Goal: Contribute content: Add original content to the website for others to see

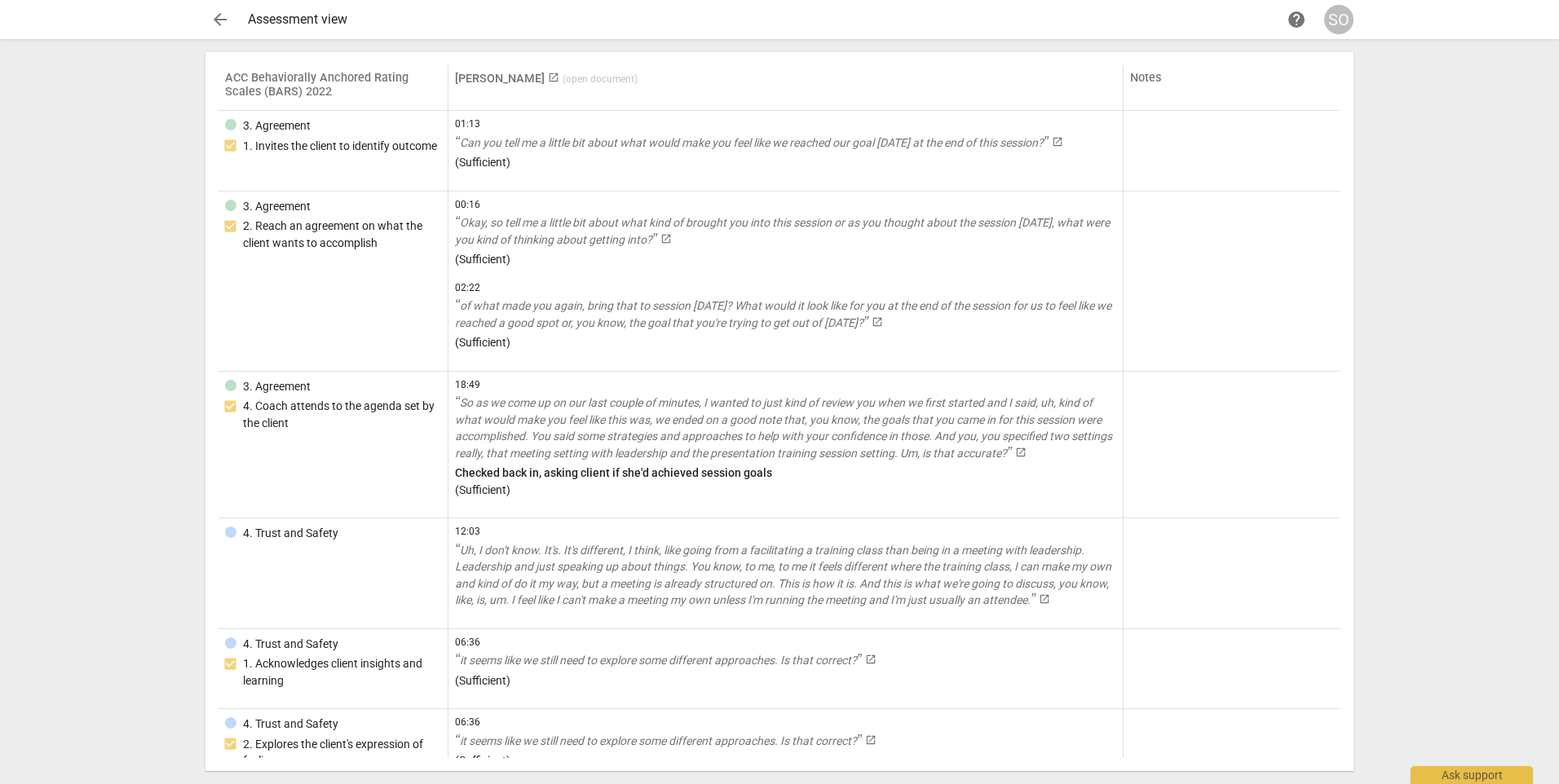
click at [292, 20] on div "Assessment view" at bounding box center [765, 19] width 1034 height 15
click at [215, 20] on span "arrow_back" at bounding box center [220, 19] width 19 height 19
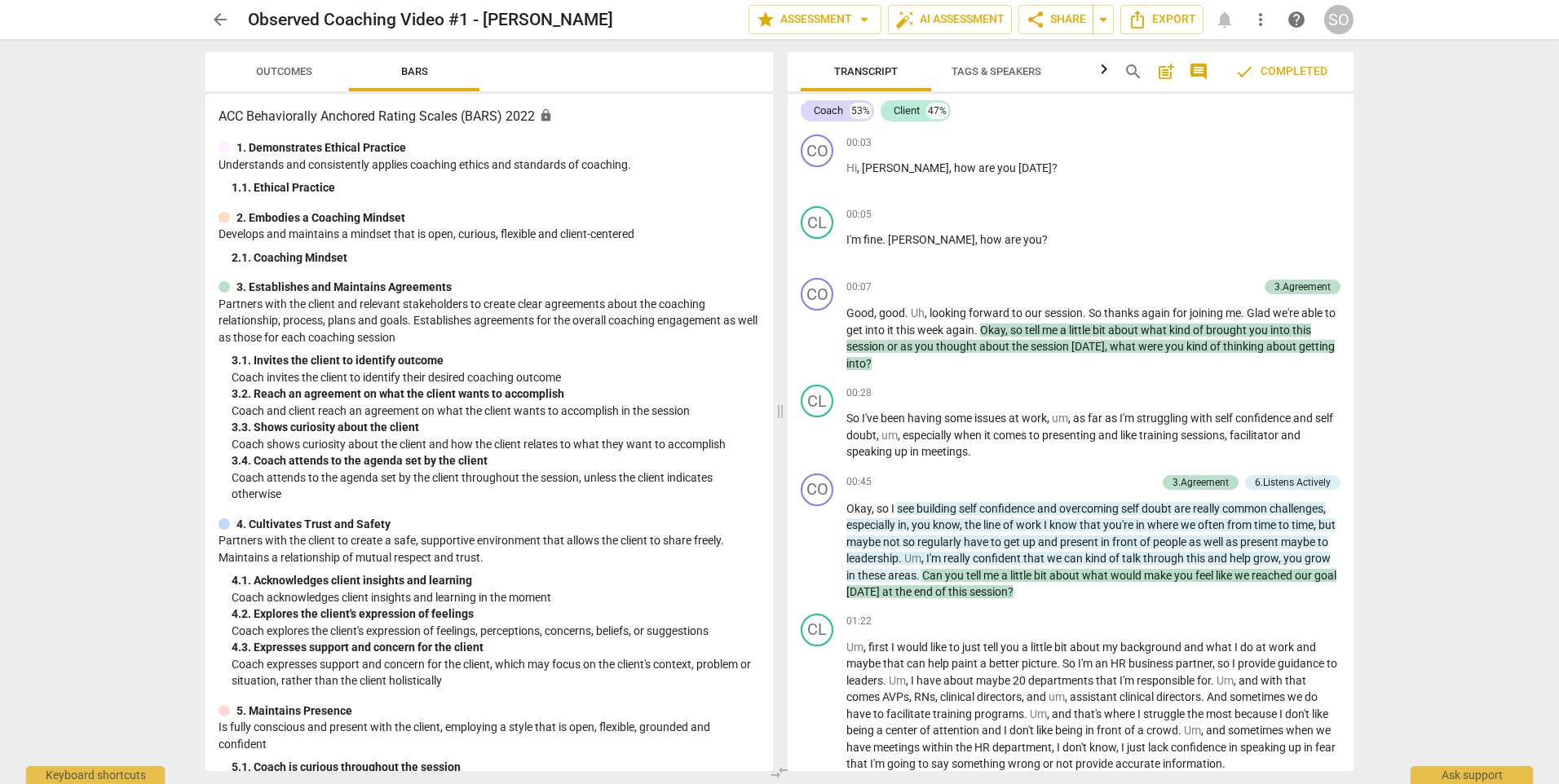
click at [222, 25] on span "arrow_back" at bounding box center [220, 19] width 19 height 19
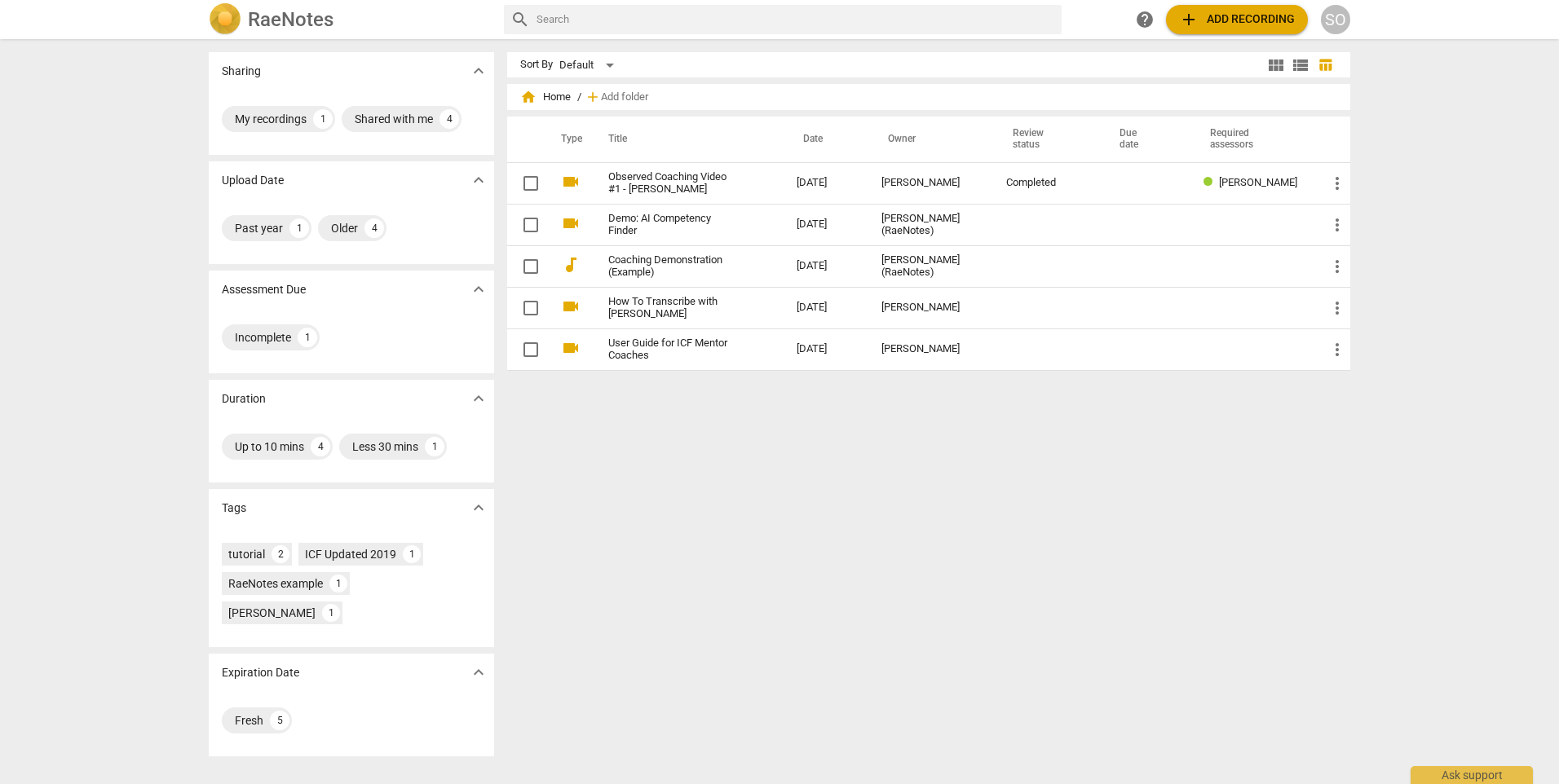
click at [1247, 24] on span "add Add recording" at bounding box center [1237, 19] width 116 height 19
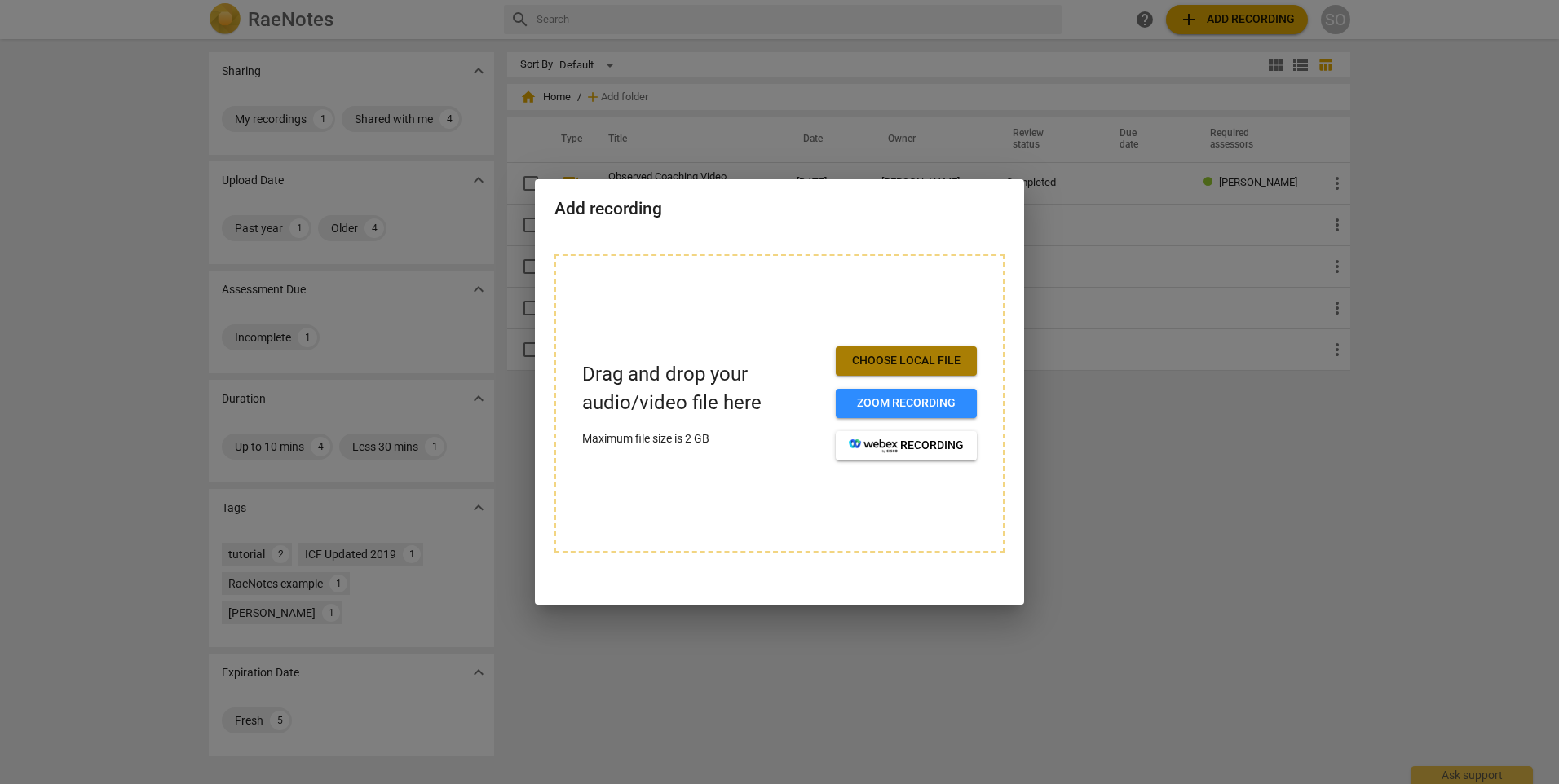
click at [887, 360] on span "Choose local file" at bounding box center [906, 362] width 115 height 17
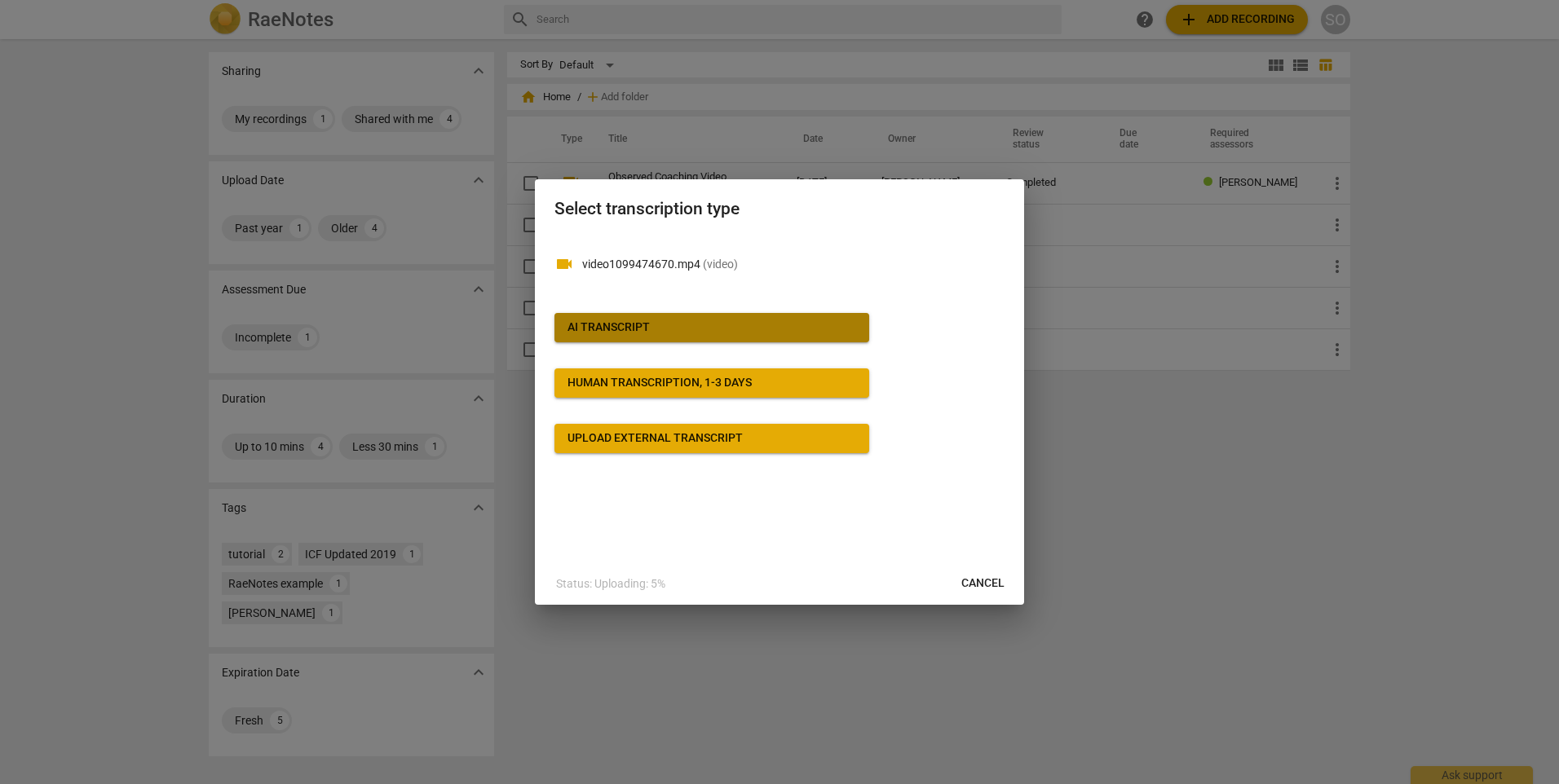
click at [640, 323] on div "AI Transcript" at bounding box center [608, 327] width 82 height 17
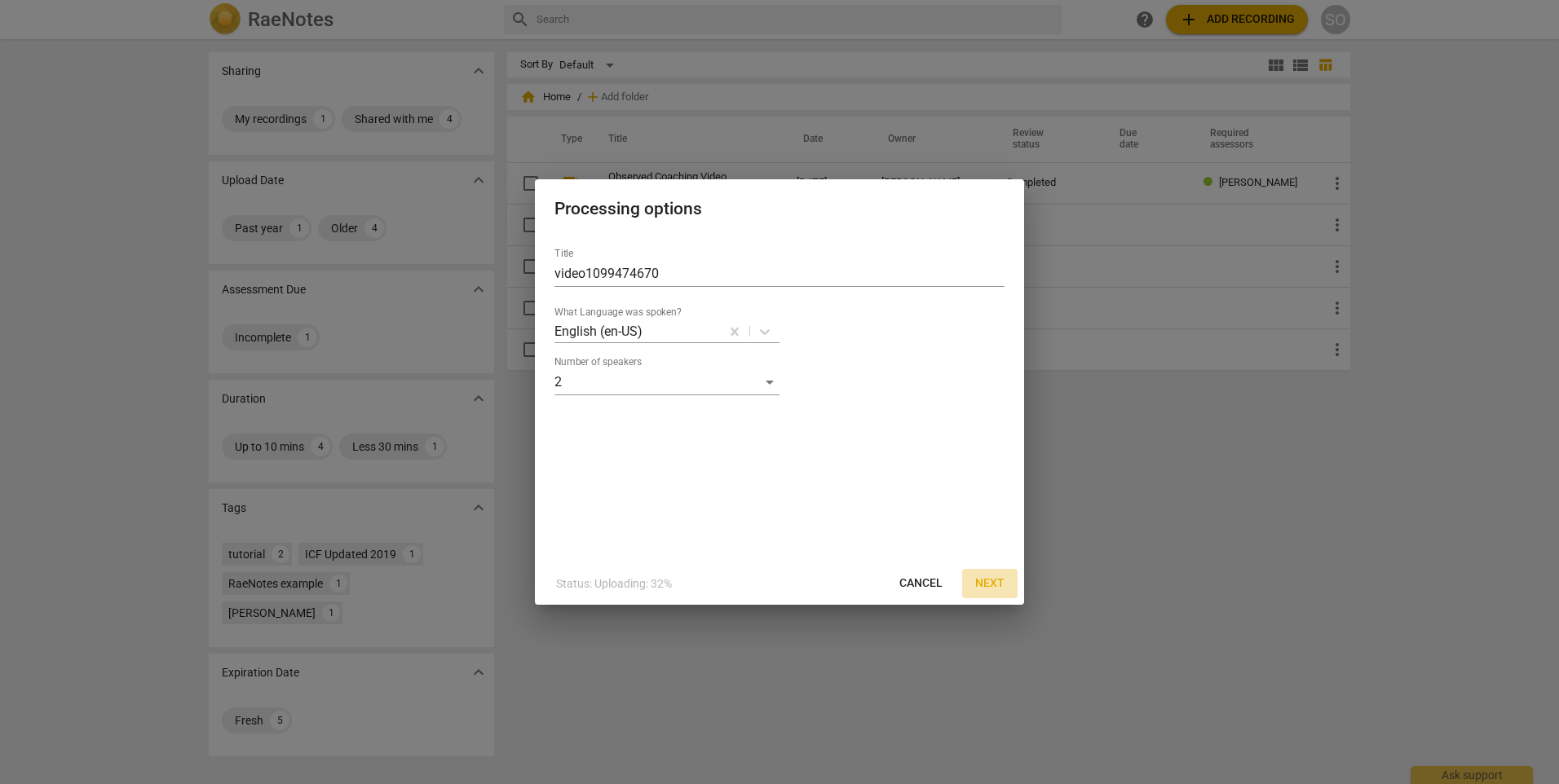
click at [985, 591] on span "Next" at bounding box center [990, 584] width 30 height 17
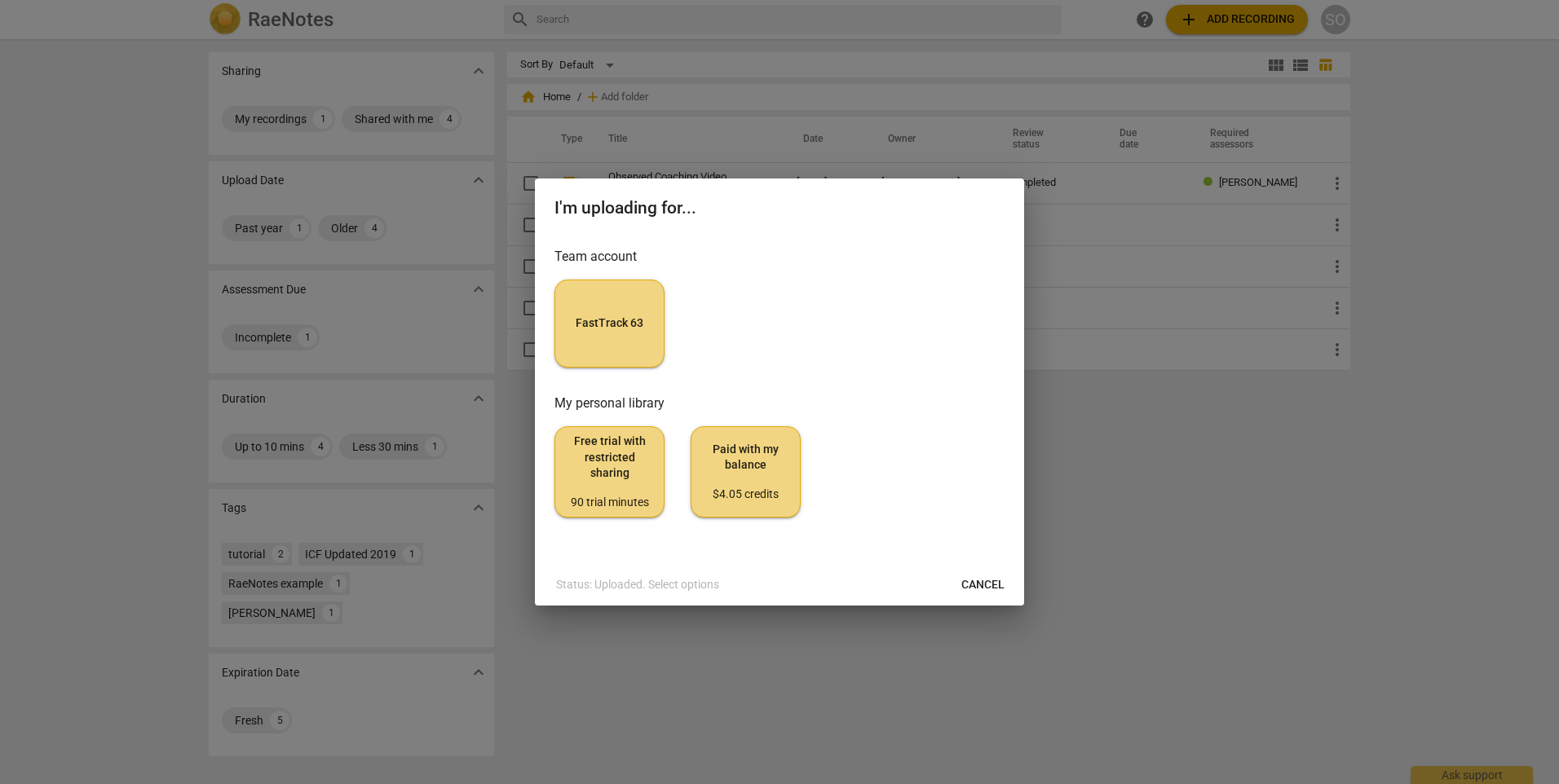
click at [625, 336] on button "FastTrack 63" at bounding box center [609, 323] width 110 height 88
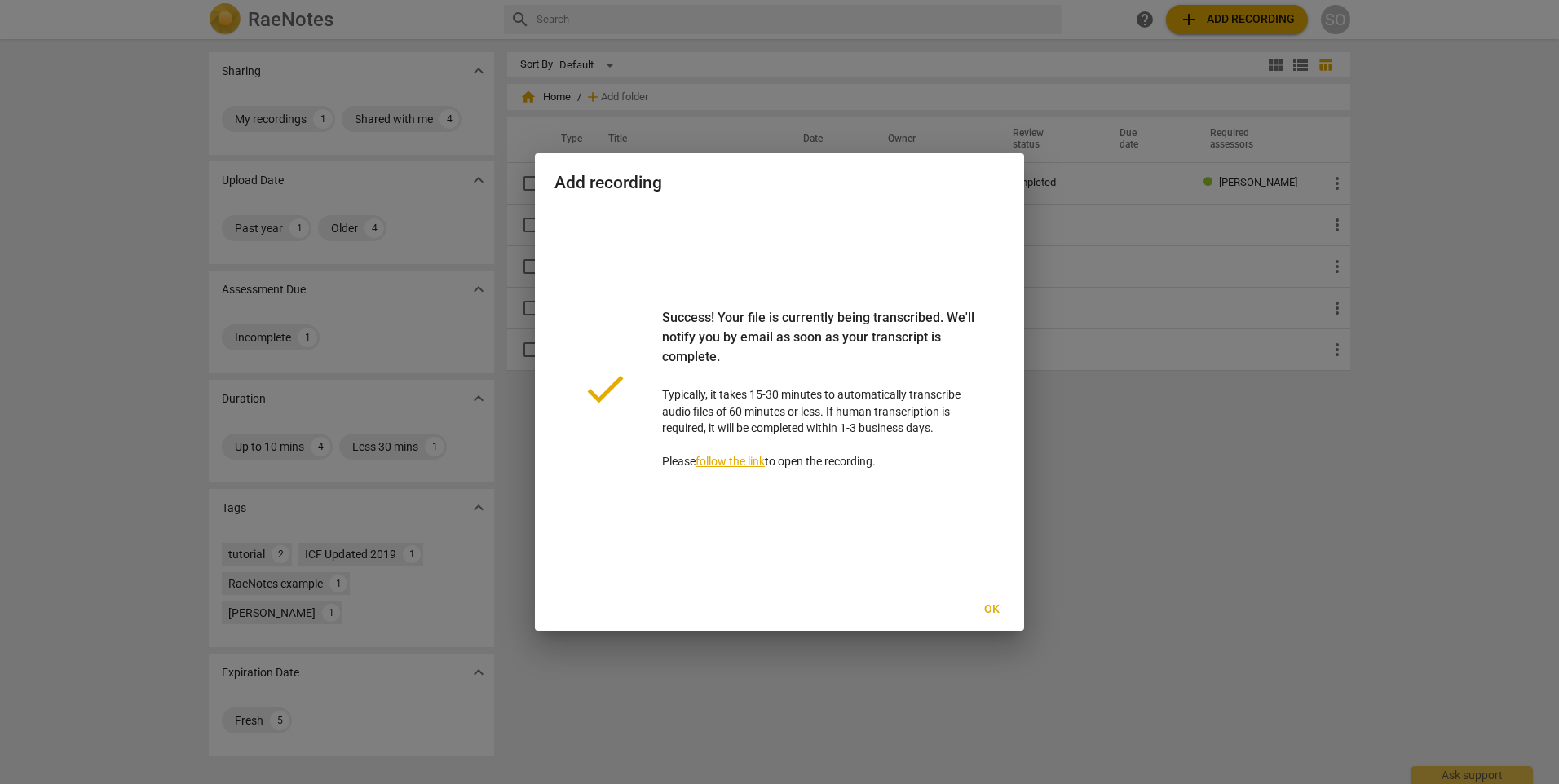
click at [989, 603] on span "Ok" at bounding box center [992, 610] width 26 height 17
